Goal: Information Seeking & Learning: Find specific fact

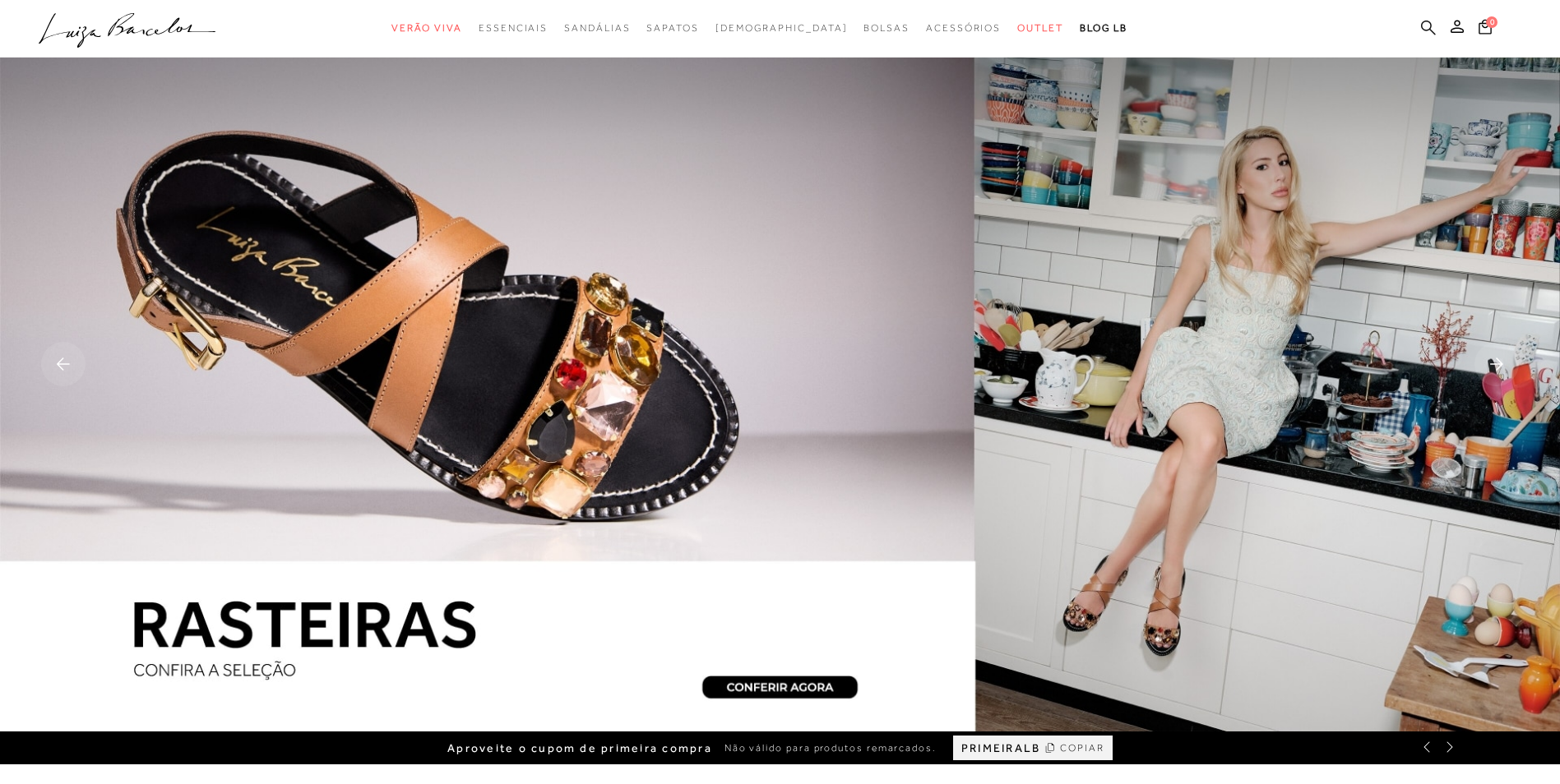
click at [1423, 37] on link at bounding box center [1428, 29] width 15 height 20
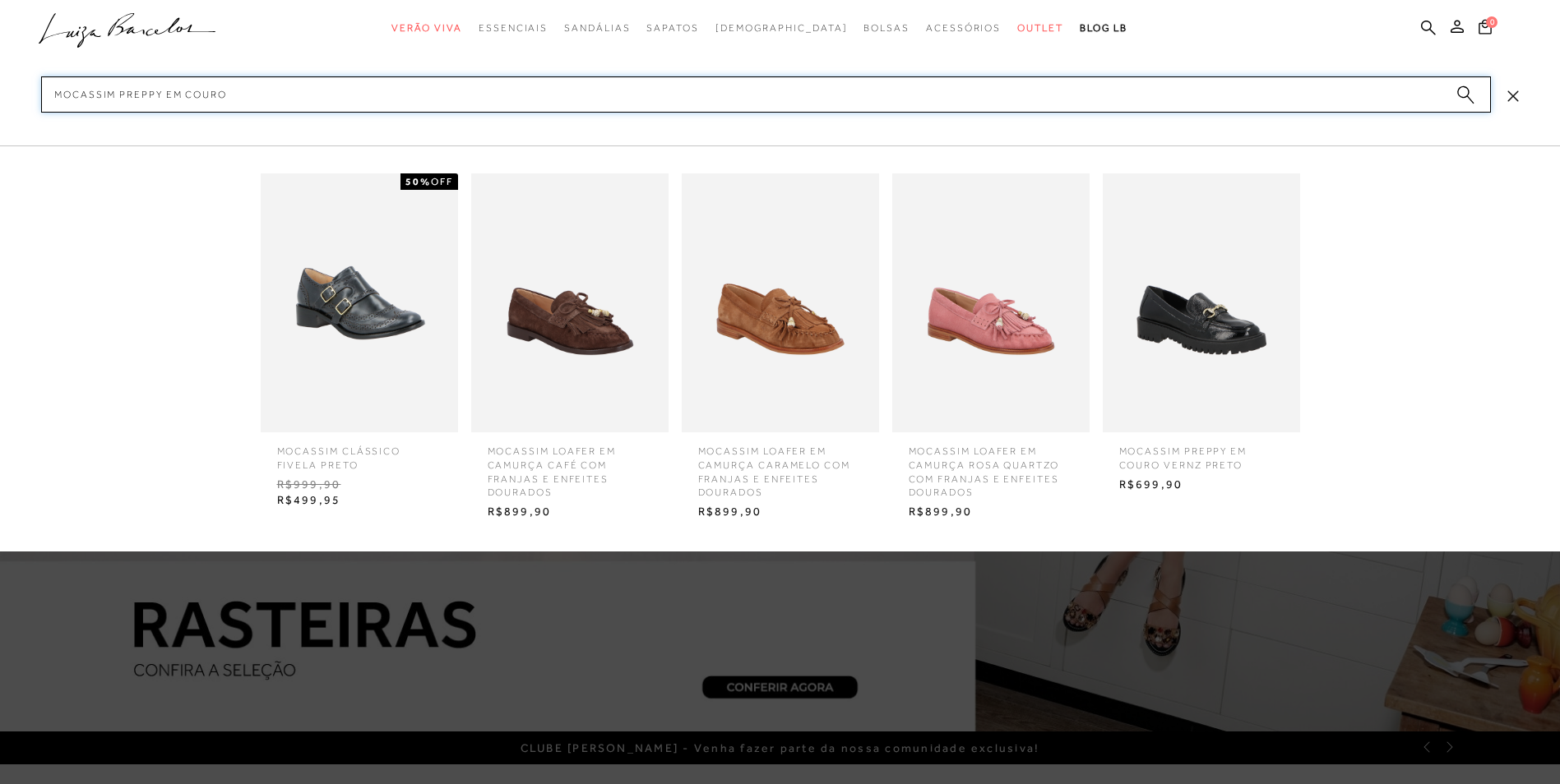
type input "mocassim preppy em couro"
click at [1158, 344] on img at bounding box center [1201, 303] width 197 height 259
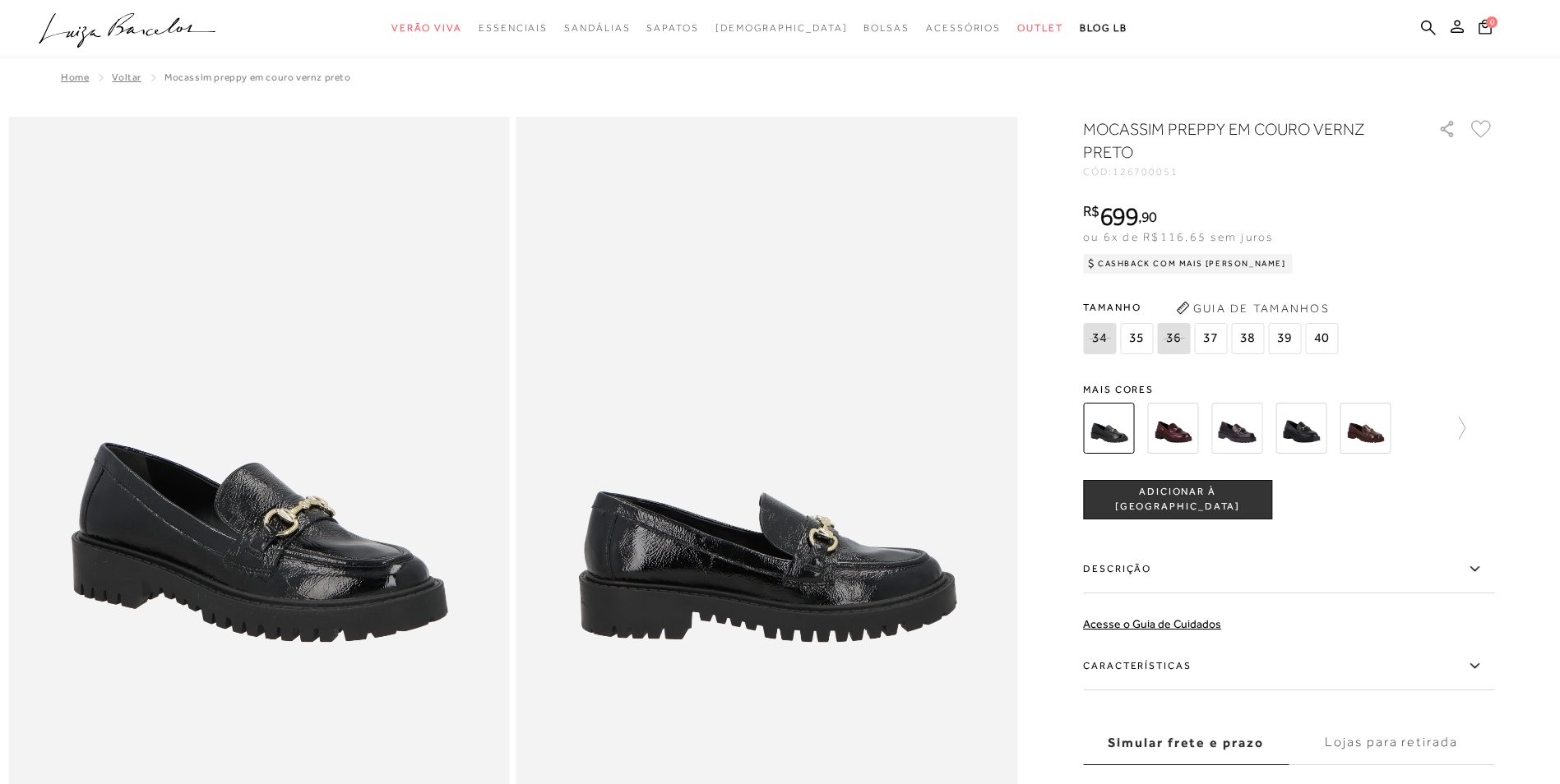
click at [1161, 172] on span "126700051" at bounding box center [1145, 171] width 66 height 12
copy span "126700051"
click at [412, 649] on img at bounding box center [259, 492] width 502 height 751
click at [1207, 187] on div "MOCASSIM PREPPY EM COURO VERNZ PRETO CÓD: 126700051 × É necessário selecionar u…" at bounding box center [1288, 483] width 411 height 731
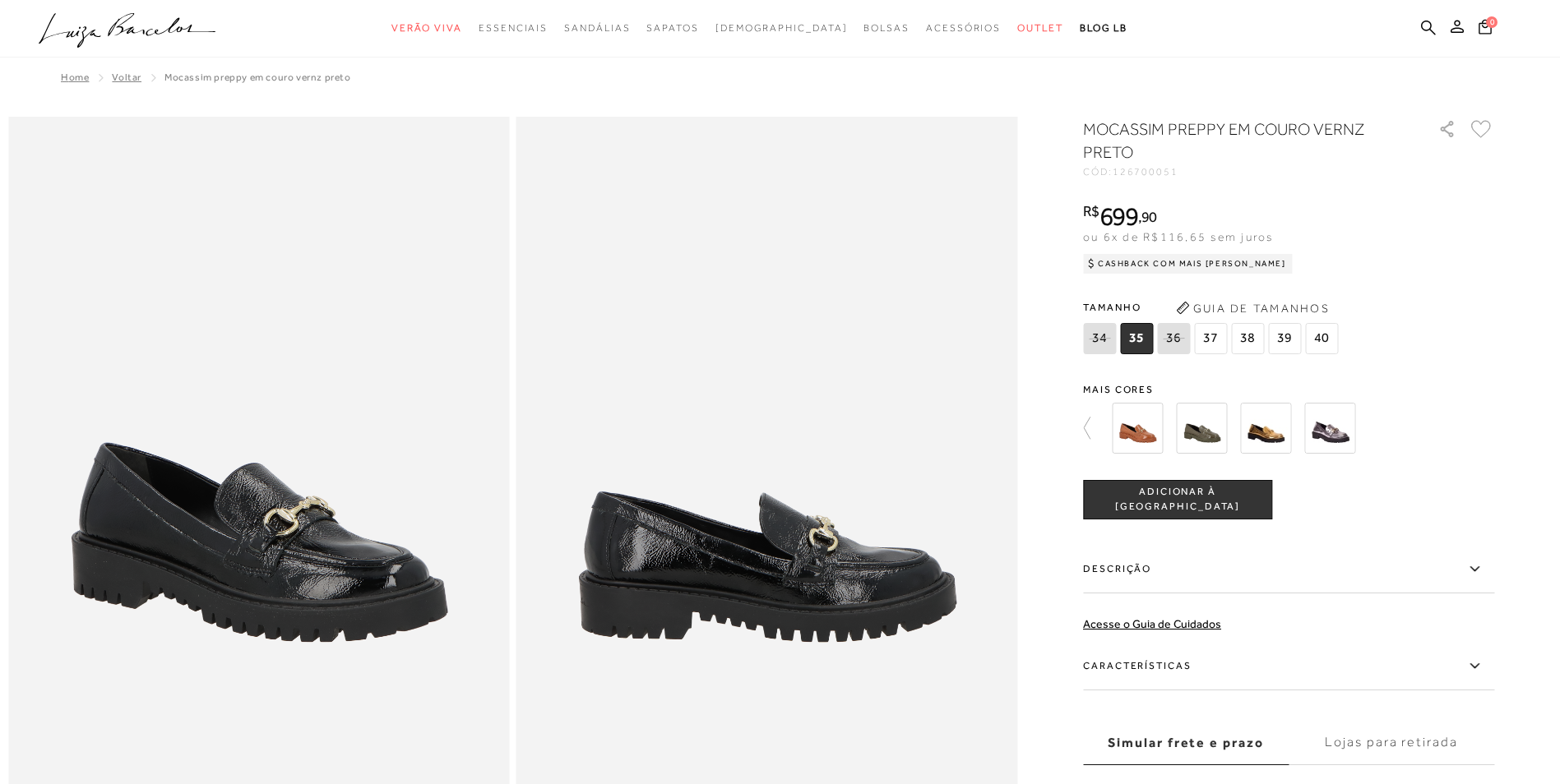
click at [1176, 171] on span "126700051" at bounding box center [1145, 171] width 66 height 12
copy span "126700051"
drag, startPoint x: 1431, startPoint y: 26, endPoint x: 1389, endPoint y: 38, distance: 43.7
click at [1431, 26] on icon at bounding box center [1428, 27] width 15 height 15
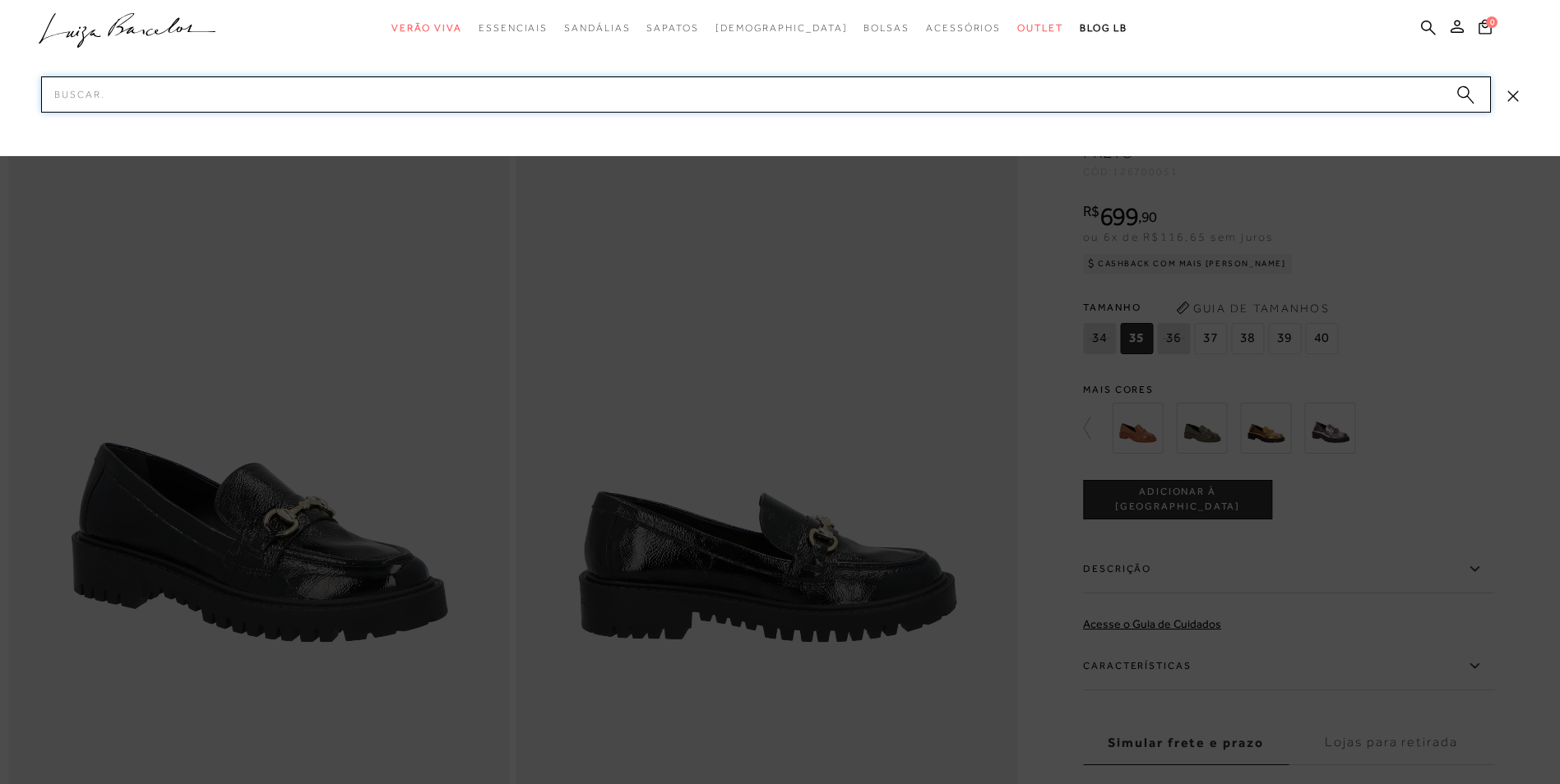
click at [738, 78] on input "Pesquisar" at bounding box center [766, 94] width 1450 height 37
paste input "13010112-3"
type input "130101123"
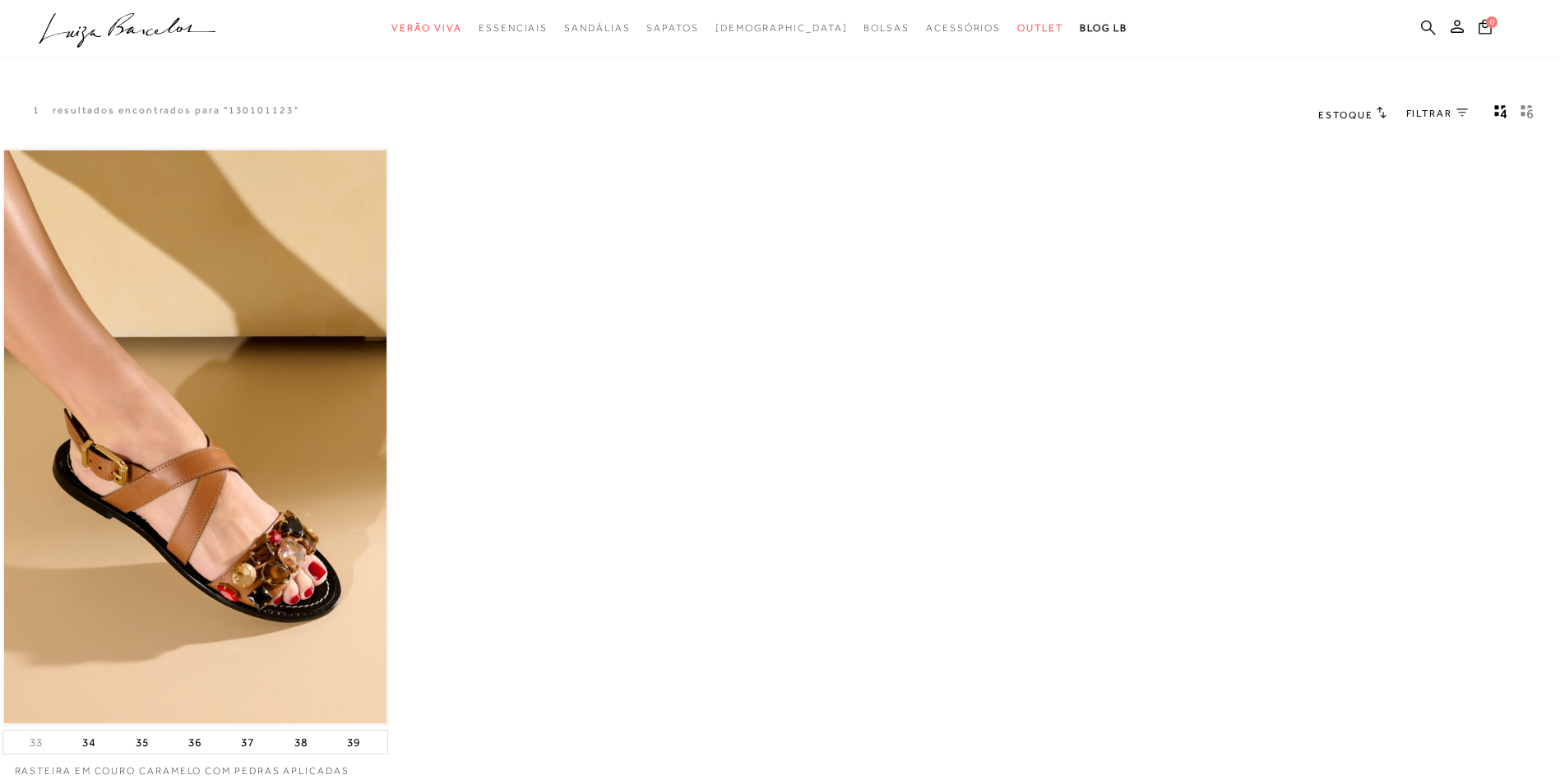
click at [1430, 25] on icon at bounding box center [1428, 28] width 15 height 16
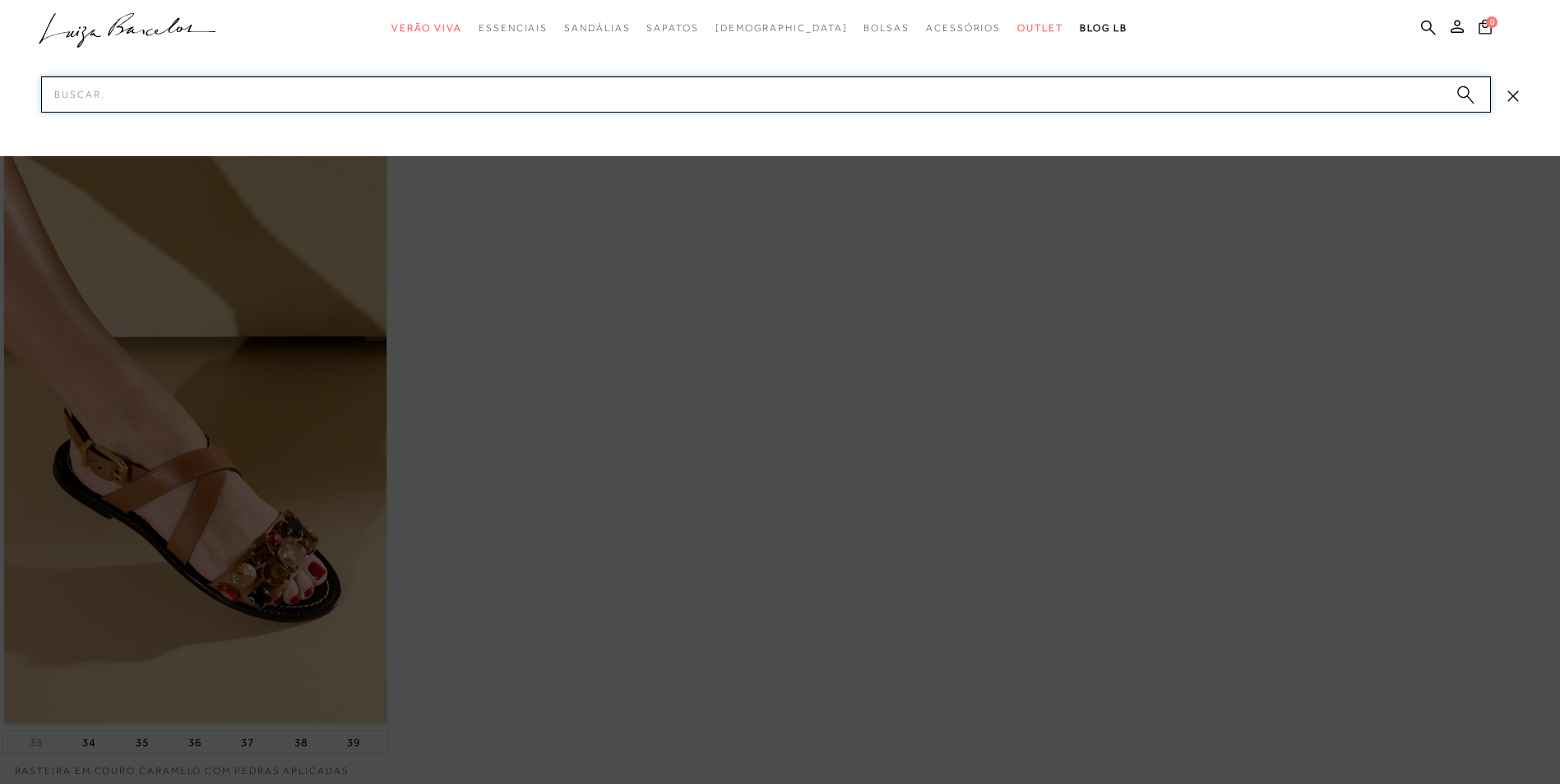
click at [981, 91] on input "Pesquisar" at bounding box center [766, 94] width 1450 height 37
paste input "11530058-"
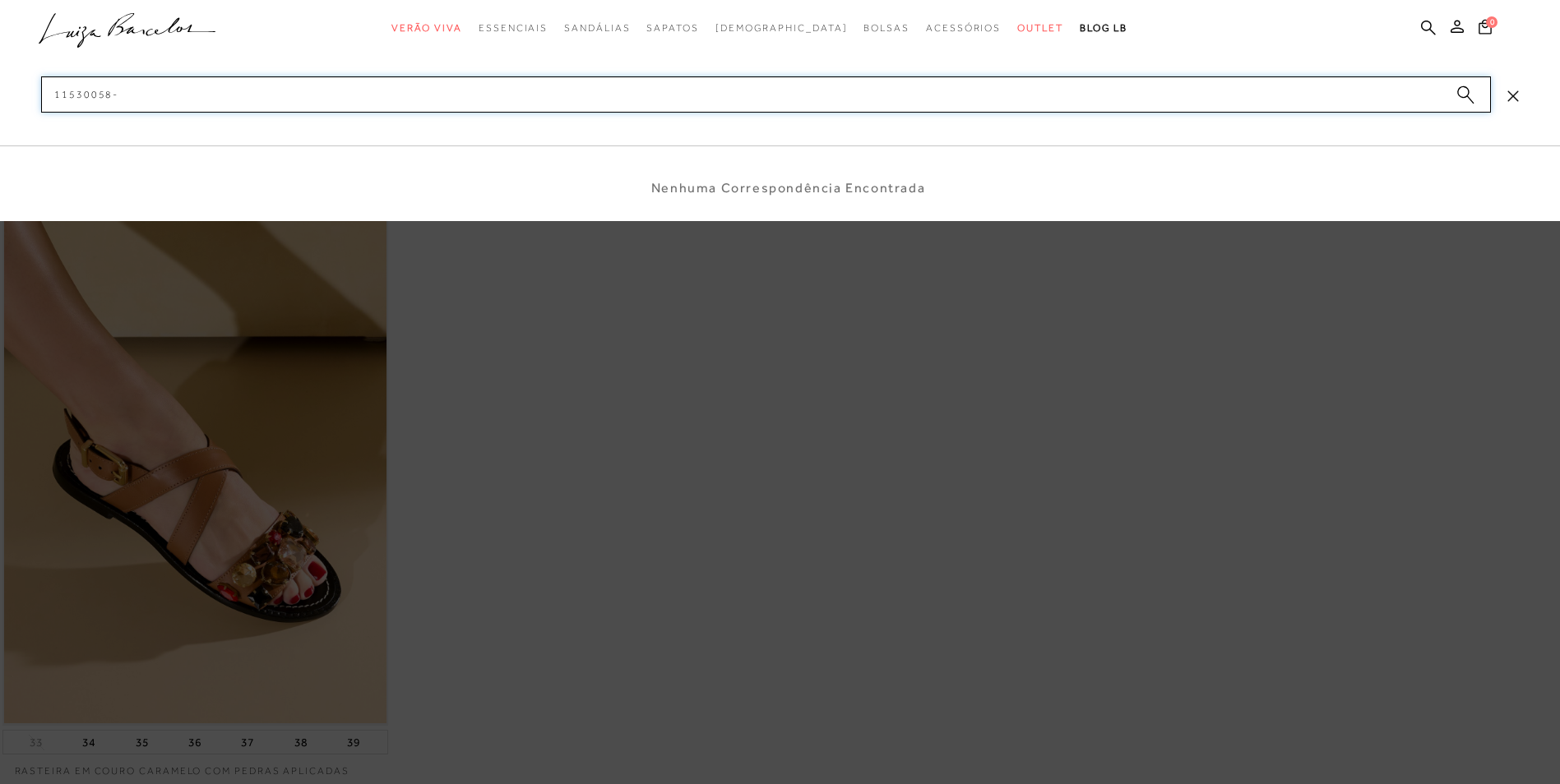
type input "11530058"
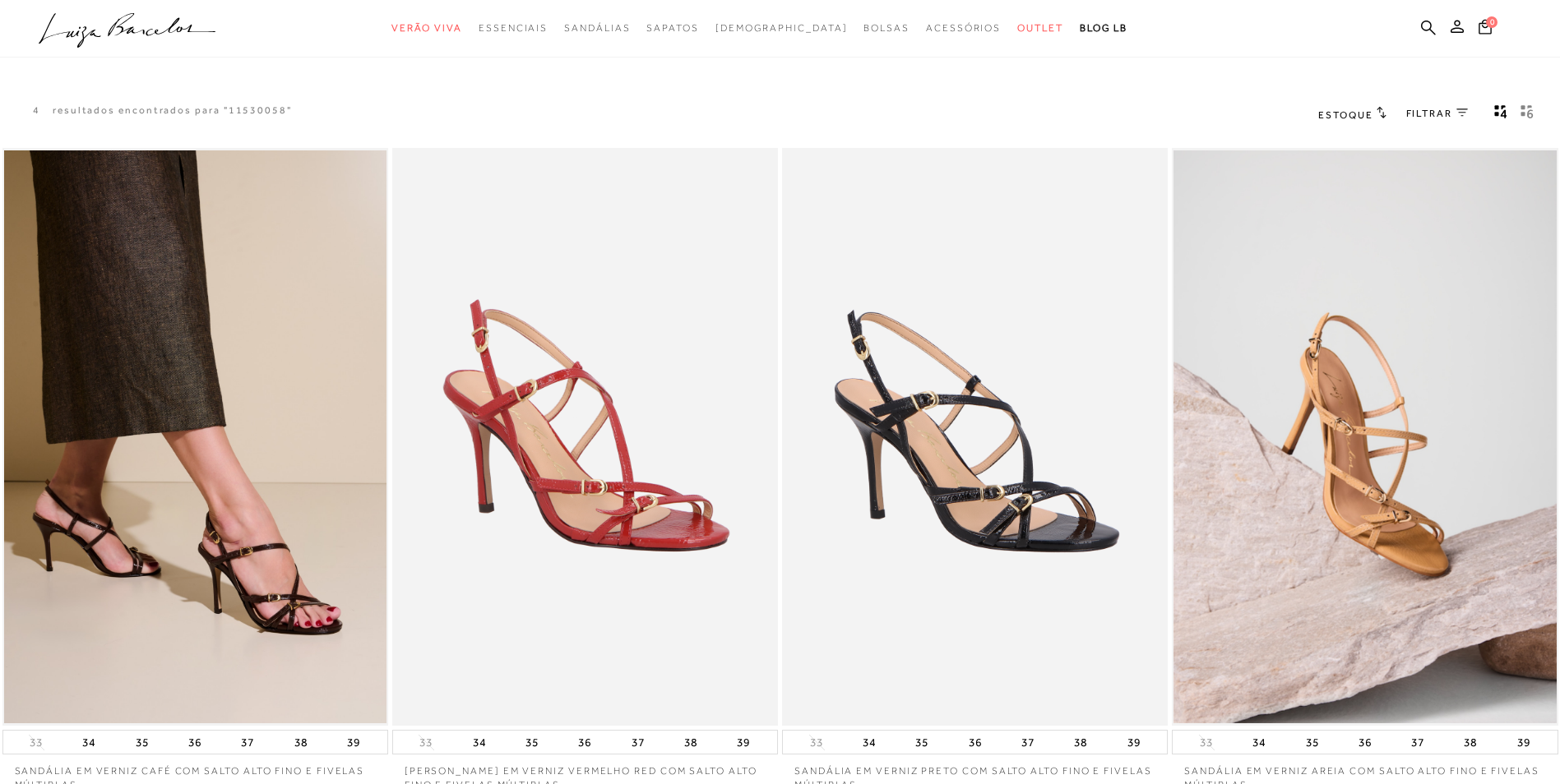
click at [1436, 26] on ul ".a{fill-rule:evenodd;} Verão Viva Em alta Favoritos das Influenciadoras Apostas…" at bounding box center [768, 29] width 1458 height 30
click at [1420, 27] on ul ".a{fill-rule:evenodd;} Verão Viva Em alta Favoritos das Influenciadoras Apostas…" at bounding box center [768, 29] width 1458 height 30
click at [1422, 28] on icon at bounding box center [1428, 27] width 15 height 15
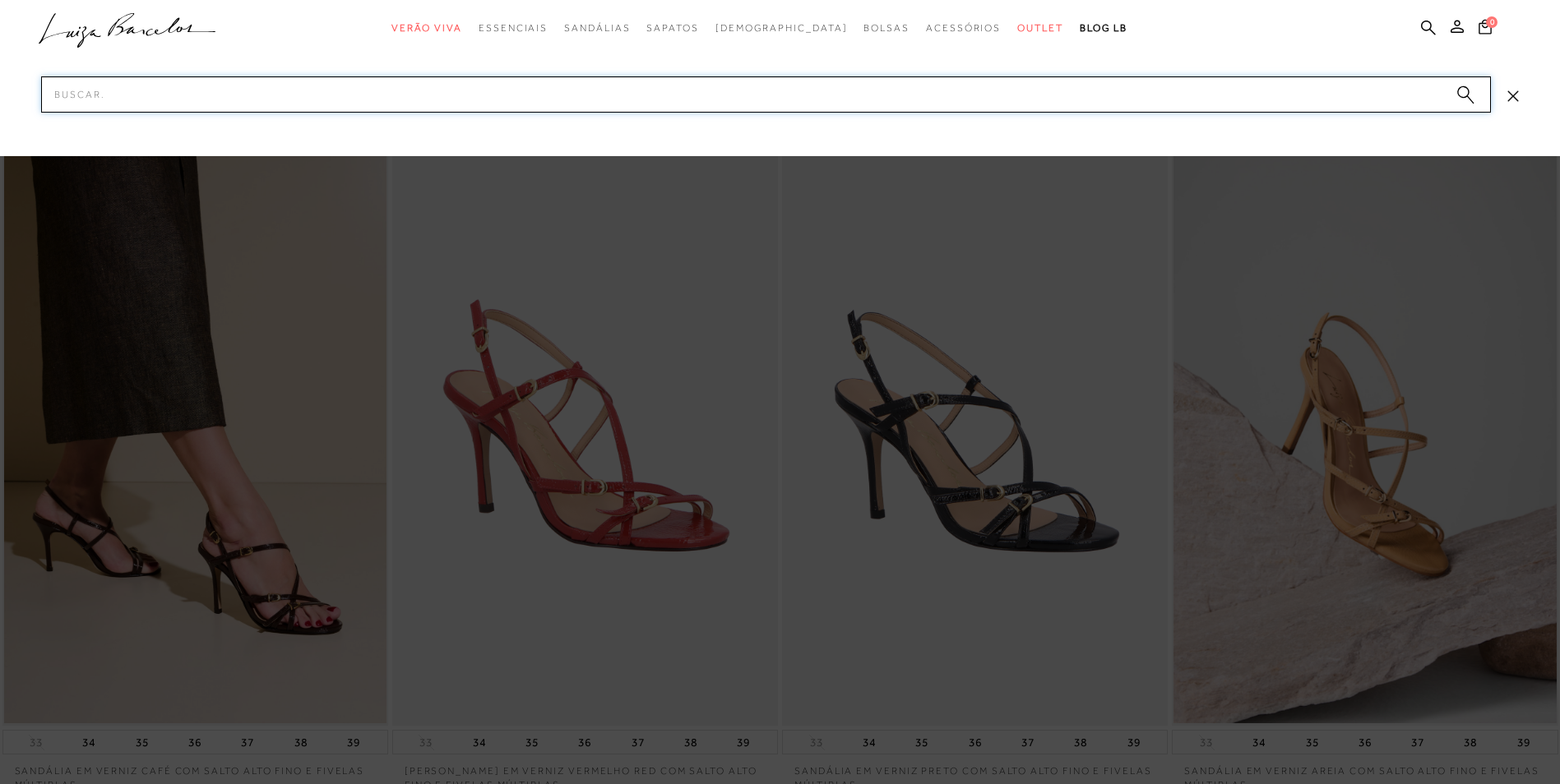
click at [1053, 100] on input "Pesquisar" at bounding box center [766, 94] width 1450 height 37
paste input "11530057-2"
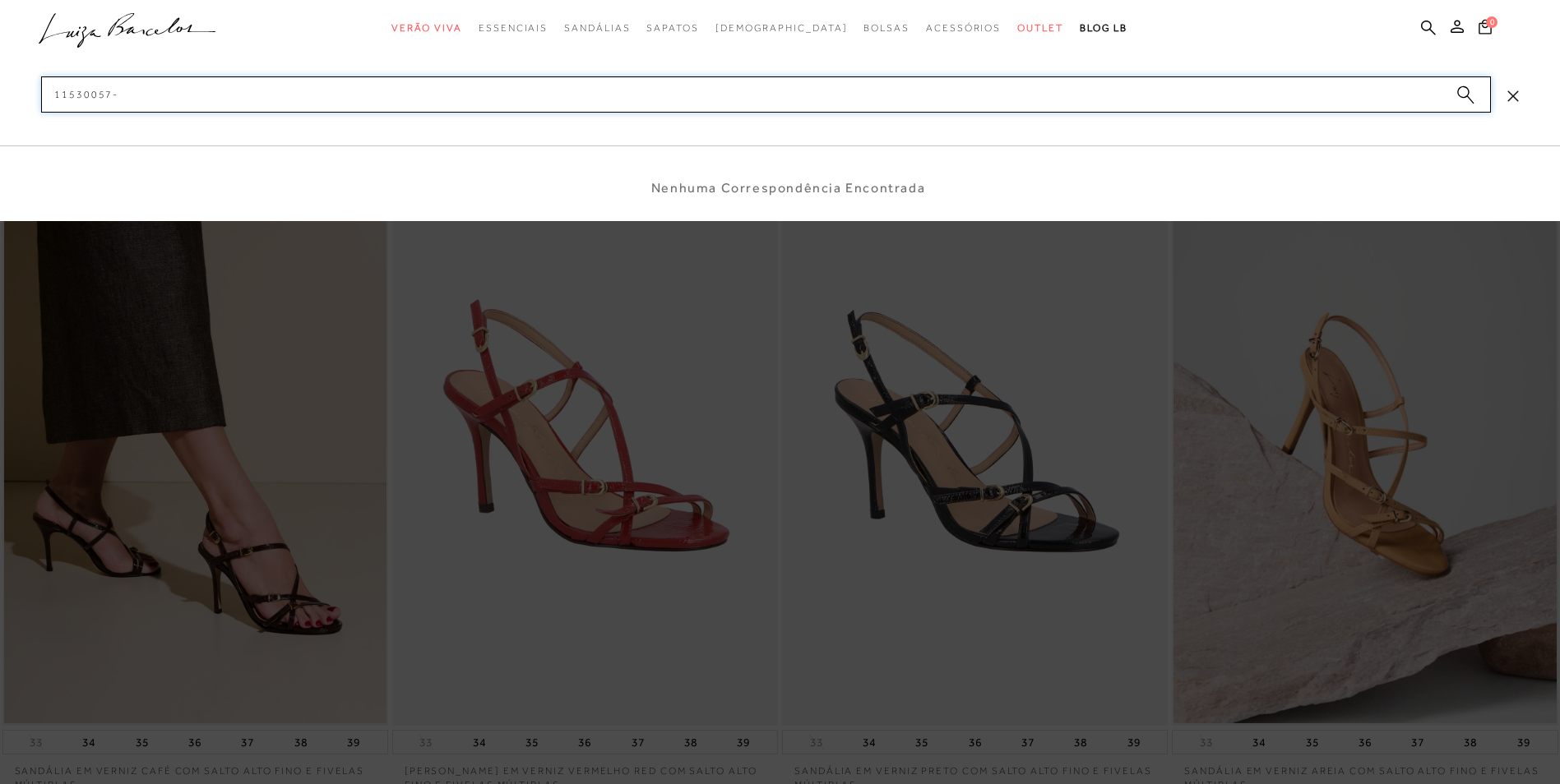
type input "11530057"
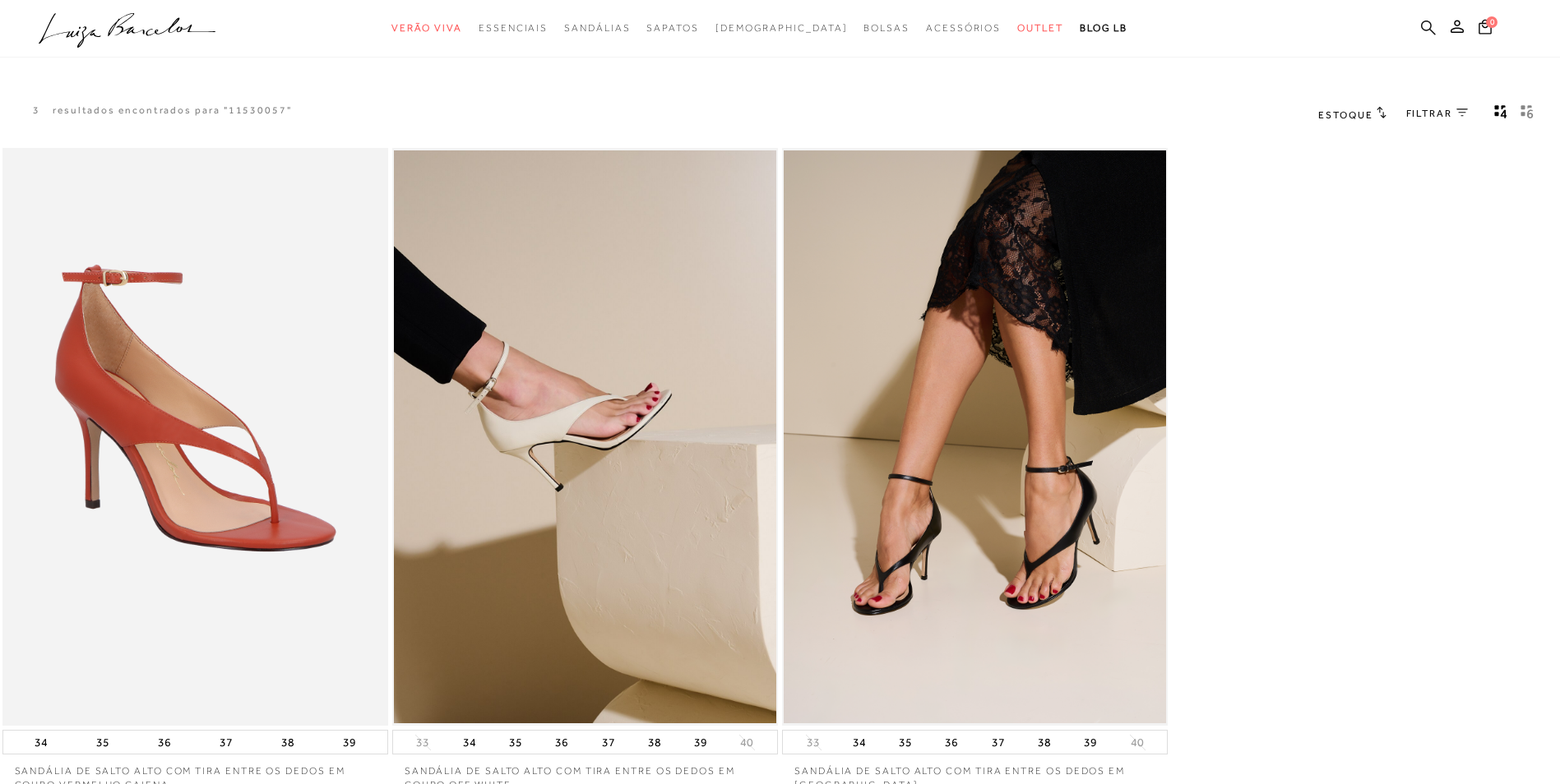
click at [1432, 22] on icon at bounding box center [1428, 28] width 15 height 16
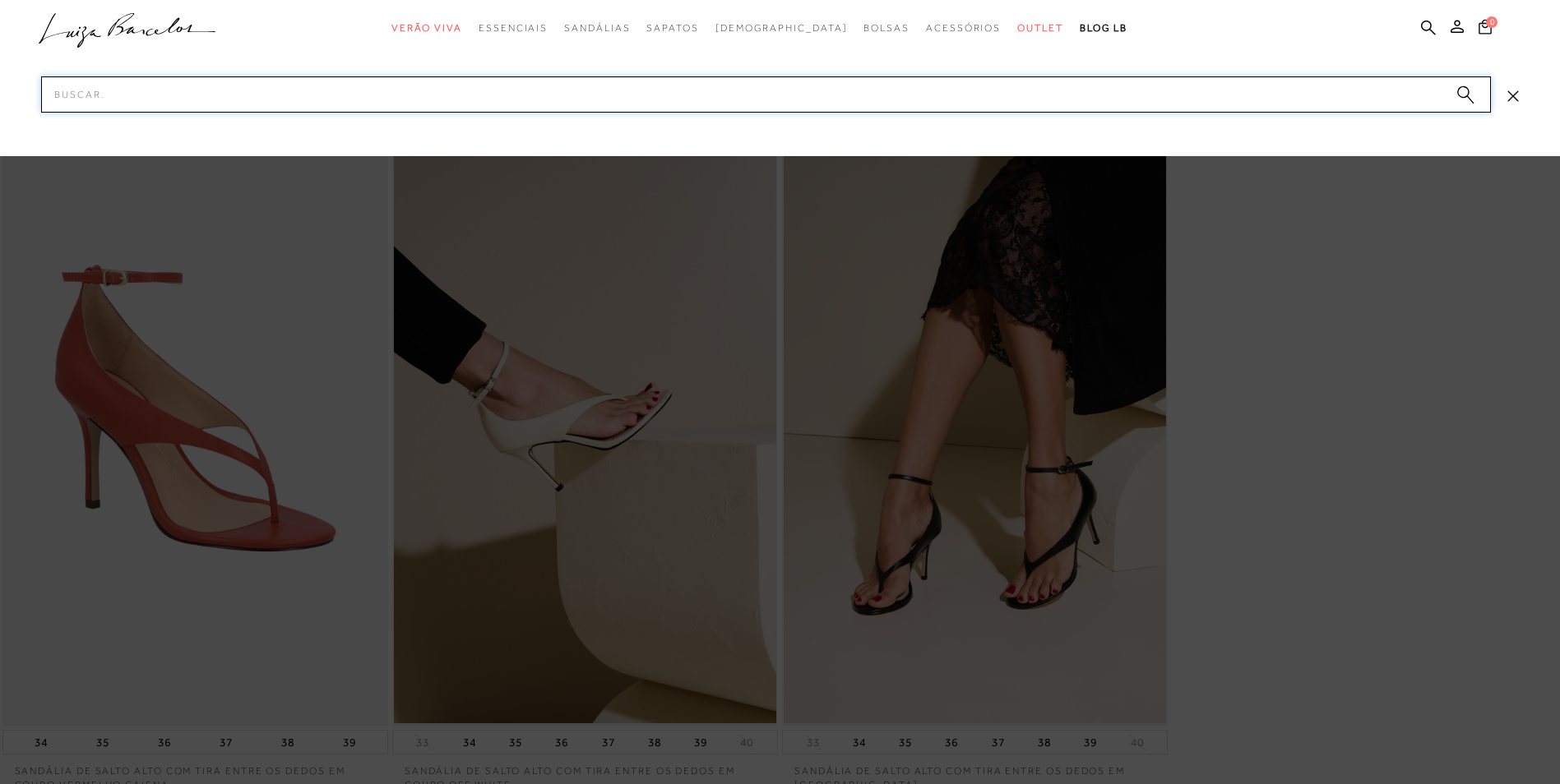
paste input "131300822"
type input "131300822"
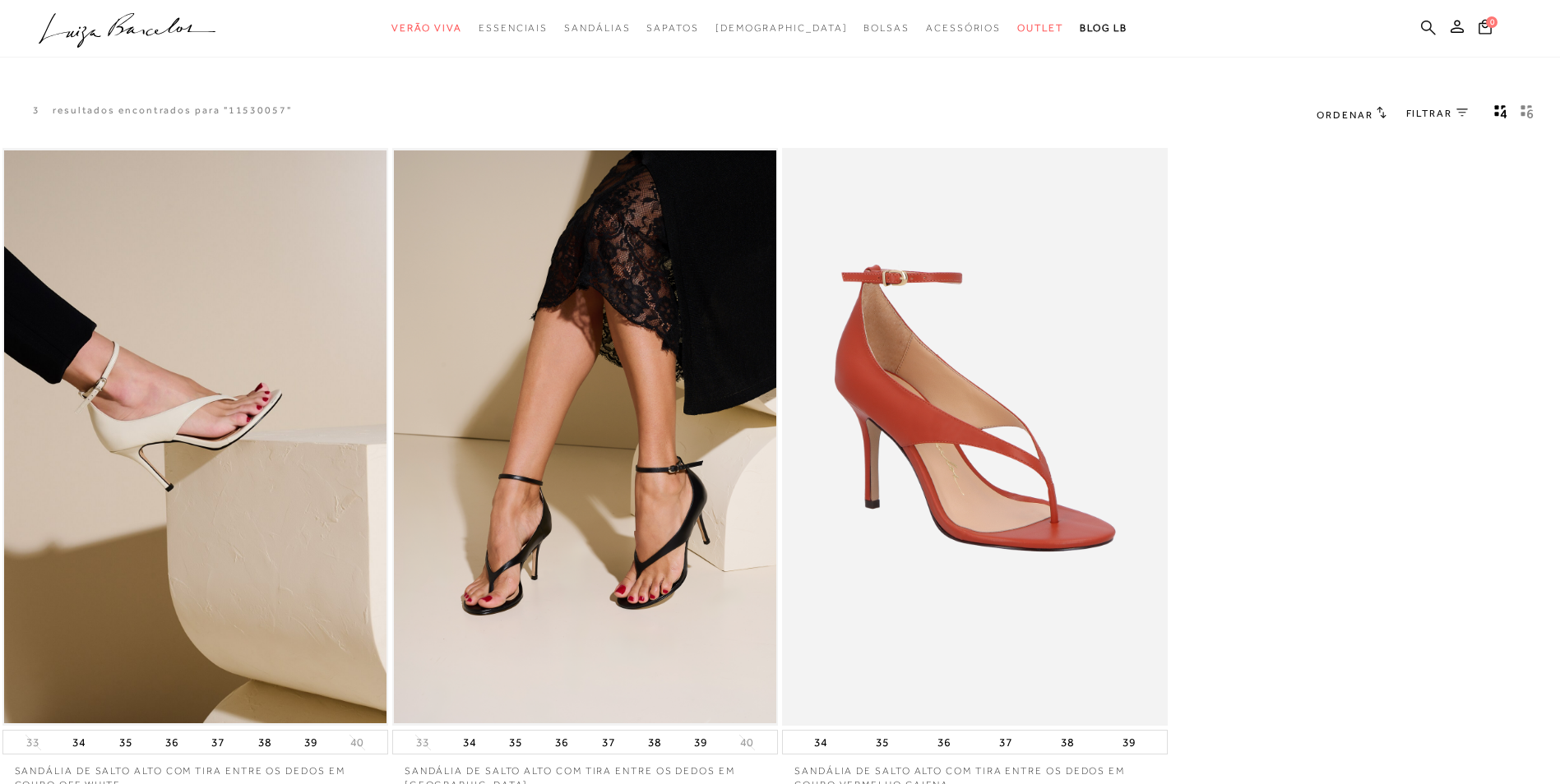
click at [1431, 23] on icon at bounding box center [1428, 27] width 15 height 15
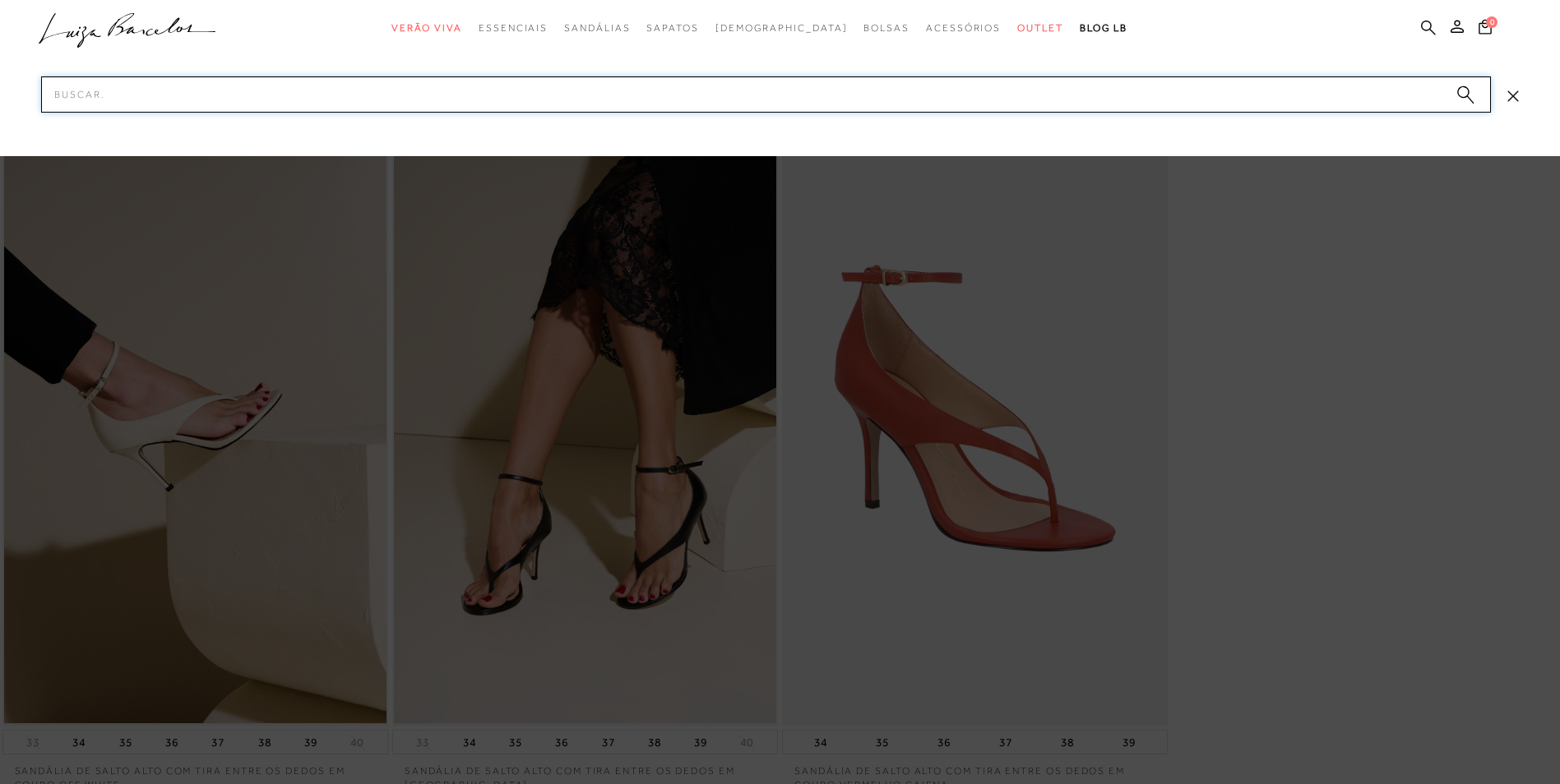
paste input "131300822"
paste input "2480081"
paste input "16101191"
paste input "77770041123"
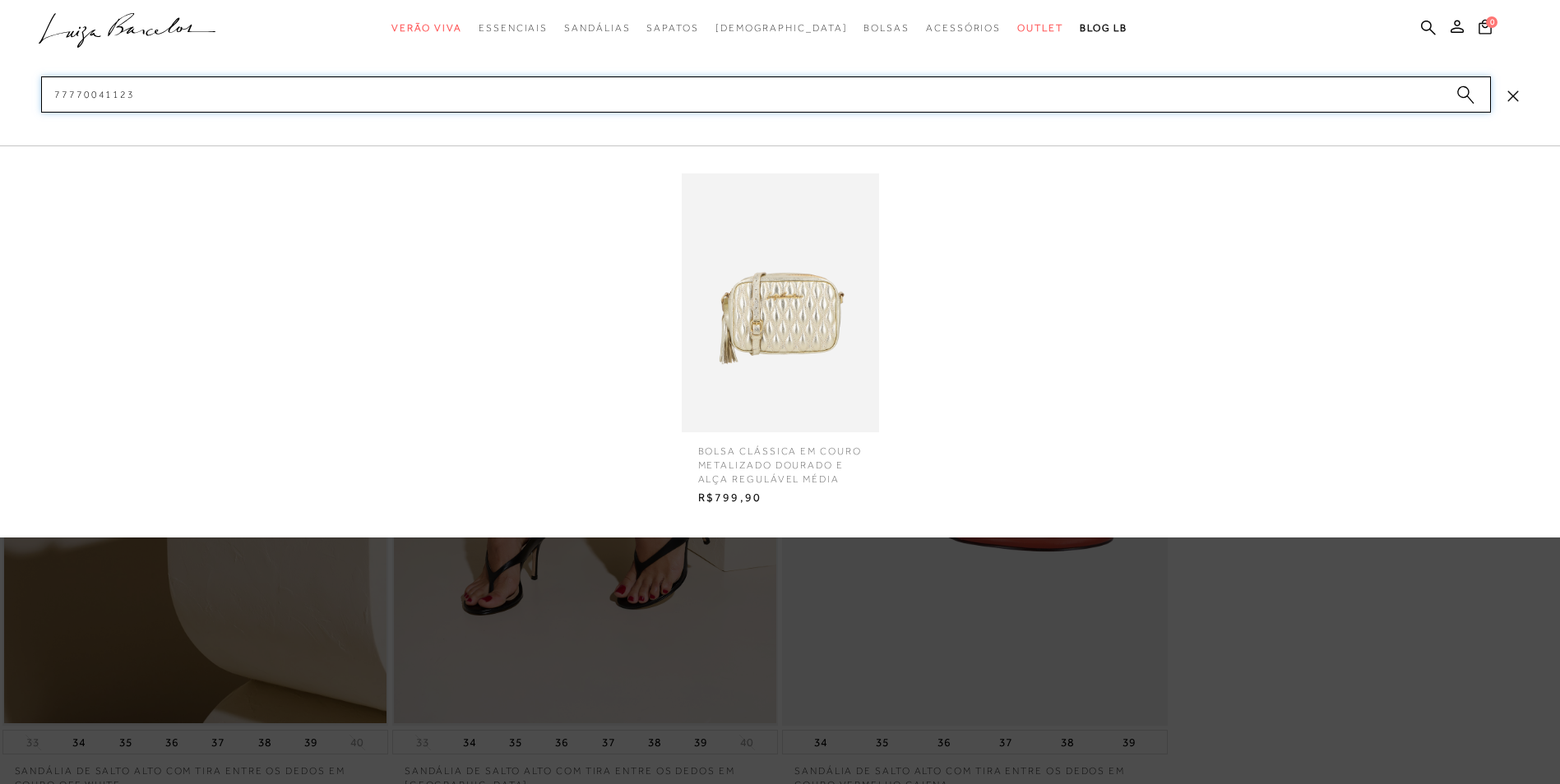
type input "77770041123"
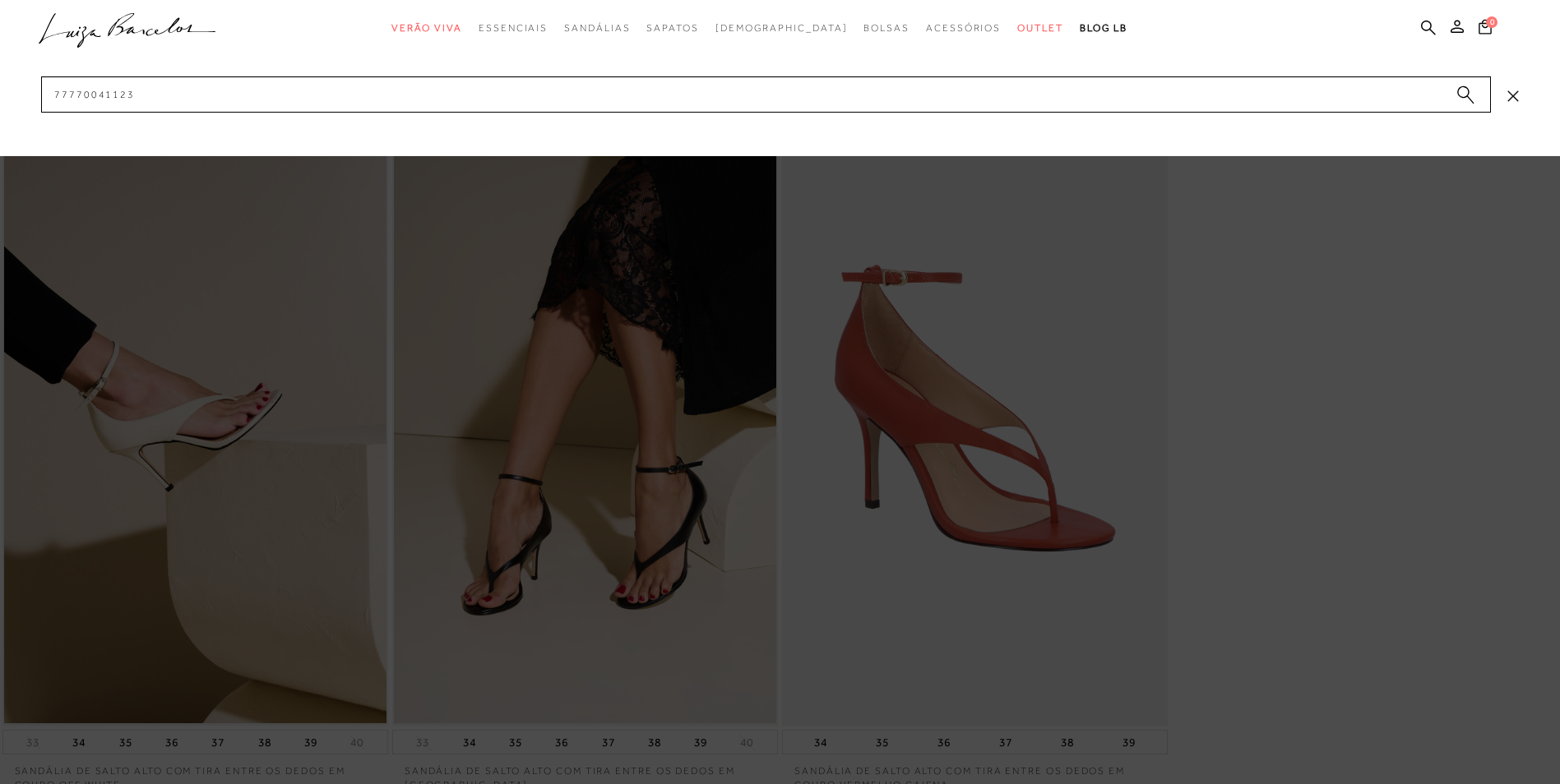
click at [1374, 652] on div at bounding box center [780, 392] width 1560 height 784
